Goal: Check status: Check status

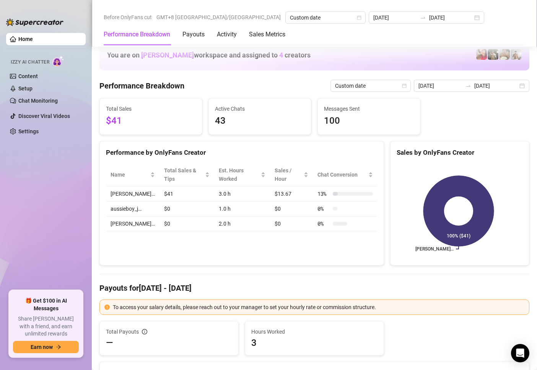
scroll to position [765, 0]
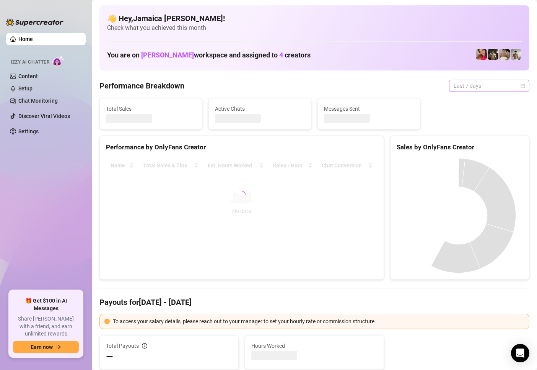
click at [480, 90] on span "Last 7 days" at bounding box center [489, 85] width 71 height 11
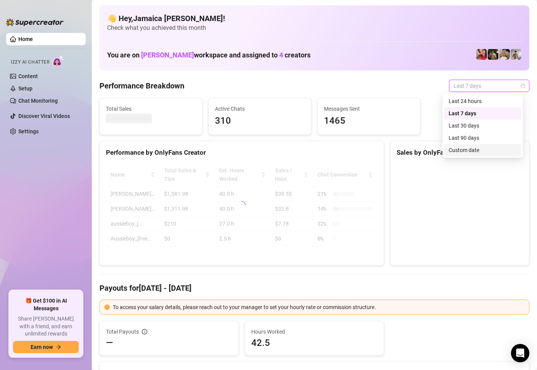
click at [459, 147] on div "Custom date" at bounding box center [483, 150] width 68 height 8
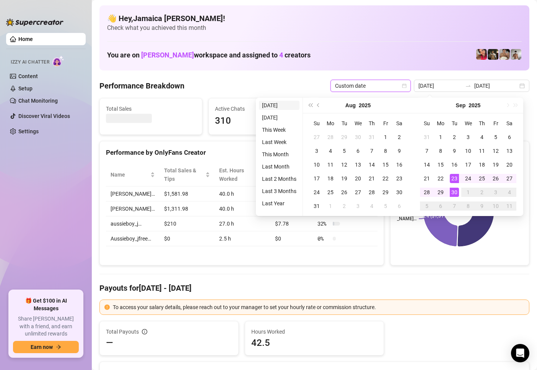
type input "[DATE]"
click at [271, 101] on li "[DATE]" at bounding box center [279, 105] width 41 height 9
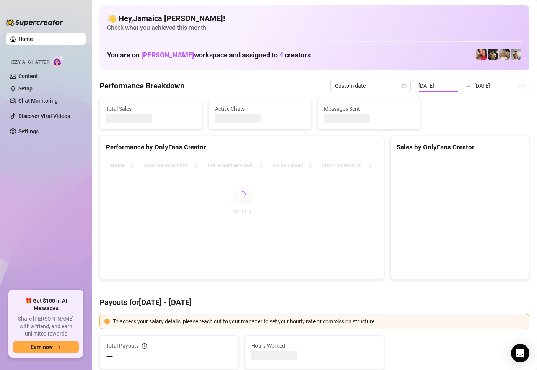
type input "[DATE]"
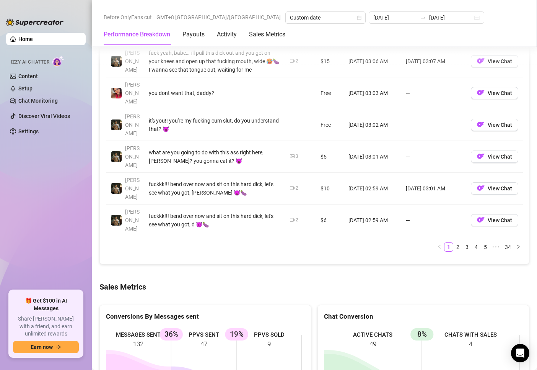
scroll to position [918, 0]
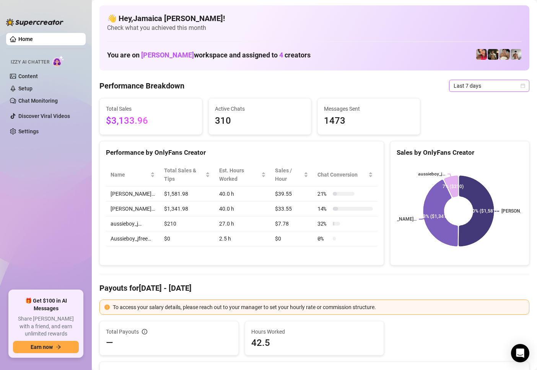
click at [454, 82] on span "Last 7 days" at bounding box center [489, 85] width 71 height 11
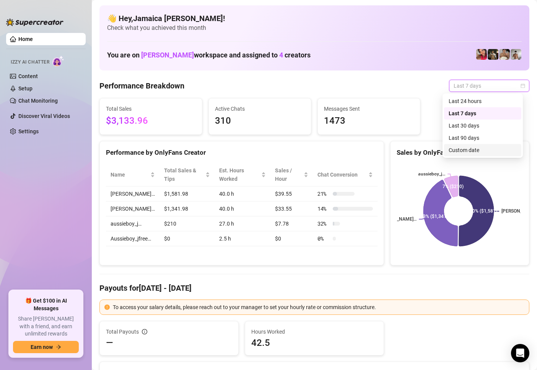
click at [453, 151] on div "Custom date" at bounding box center [483, 150] width 68 height 8
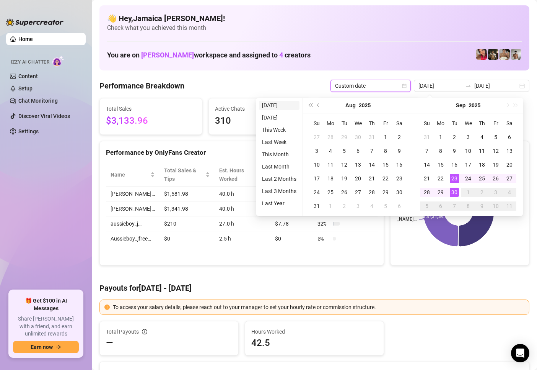
type input "[DATE]"
click at [280, 103] on li "[DATE]" at bounding box center [279, 105] width 41 height 9
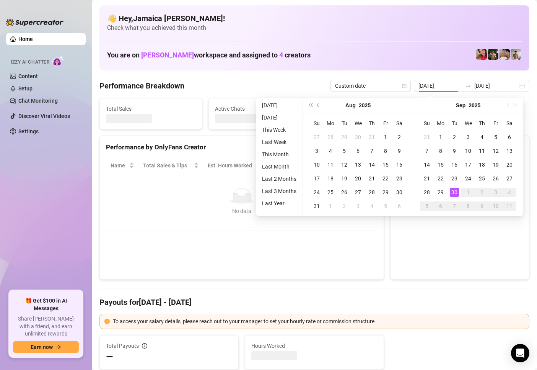
type input "[DATE]"
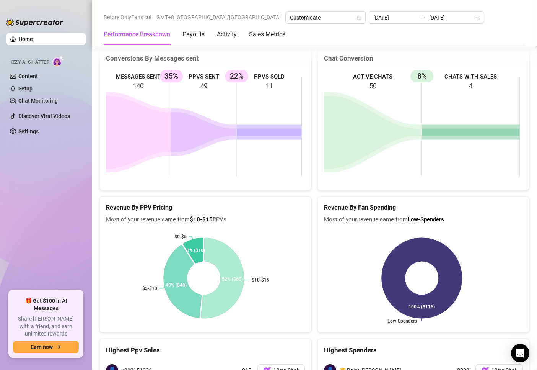
scroll to position [1195, 0]
